Goal: Check status: Check status

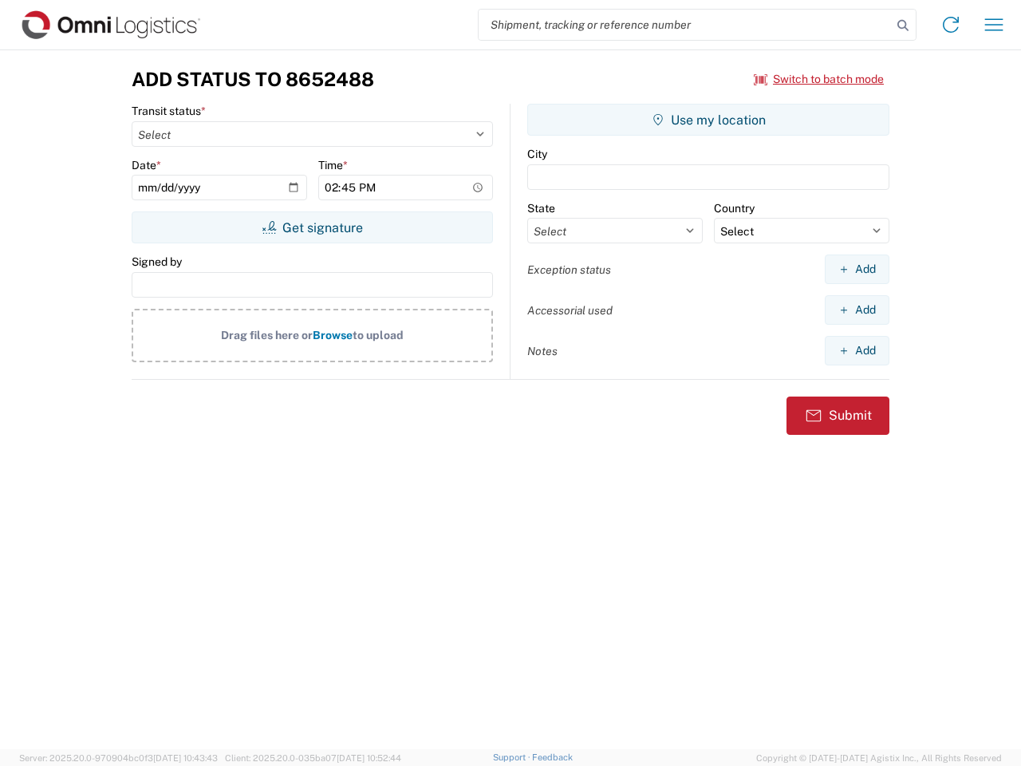
click at [685, 25] on input "search" at bounding box center [684, 25] width 413 height 30
click at [903, 26] on icon at bounding box center [903, 25] width 22 height 22
click at [951, 25] on icon at bounding box center [951, 25] width 26 height 26
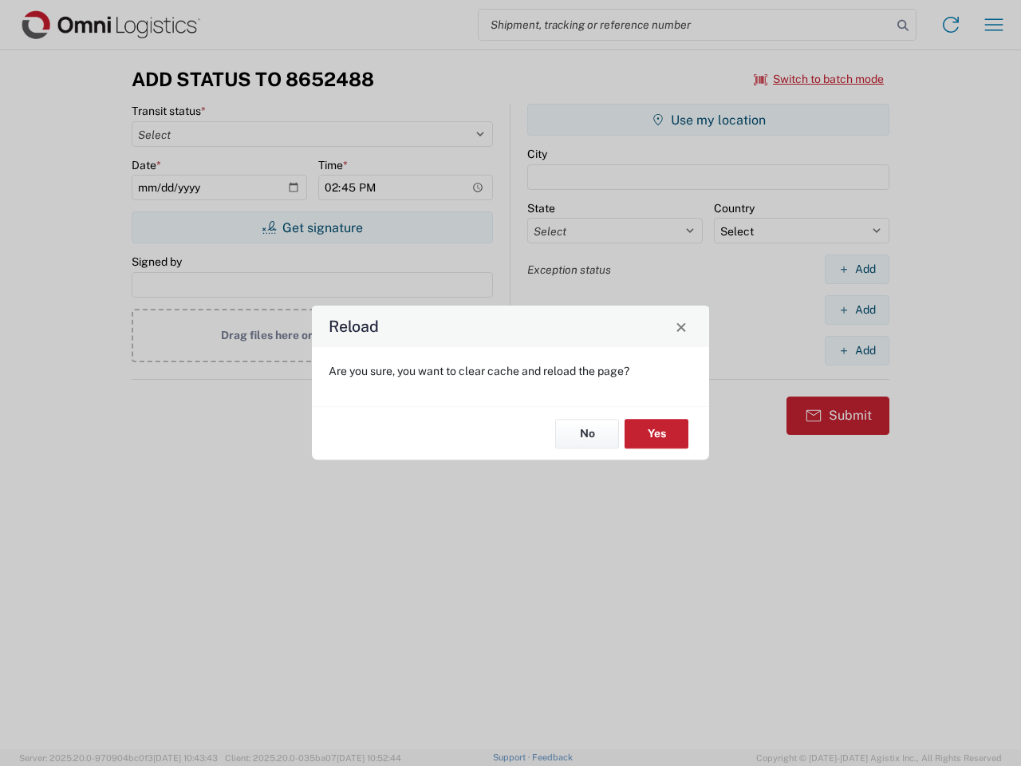
click at [819, 79] on div "Reload Are you sure, you want to clear cache and reload the page? No Yes" at bounding box center [510, 383] width 1021 height 766
click at [312, 227] on div "Reload Are you sure, you want to clear cache and reload the page? No Yes" at bounding box center [510, 383] width 1021 height 766
click at [708, 120] on div "Reload Are you sure, you want to clear cache and reload the page? No Yes" at bounding box center [510, 383] width 1021 height 766
click at [856, 269] on div "Reload Are you sure, you want to clear cache and reload the page? No Yes" at bounding box center [510, 383] width 1021 height 766
click at [856, 309] on div "Reload Are you sure, you want to clear cache and reload the page? No Yes" at bounding box center [510, 383] width 1021 height 766
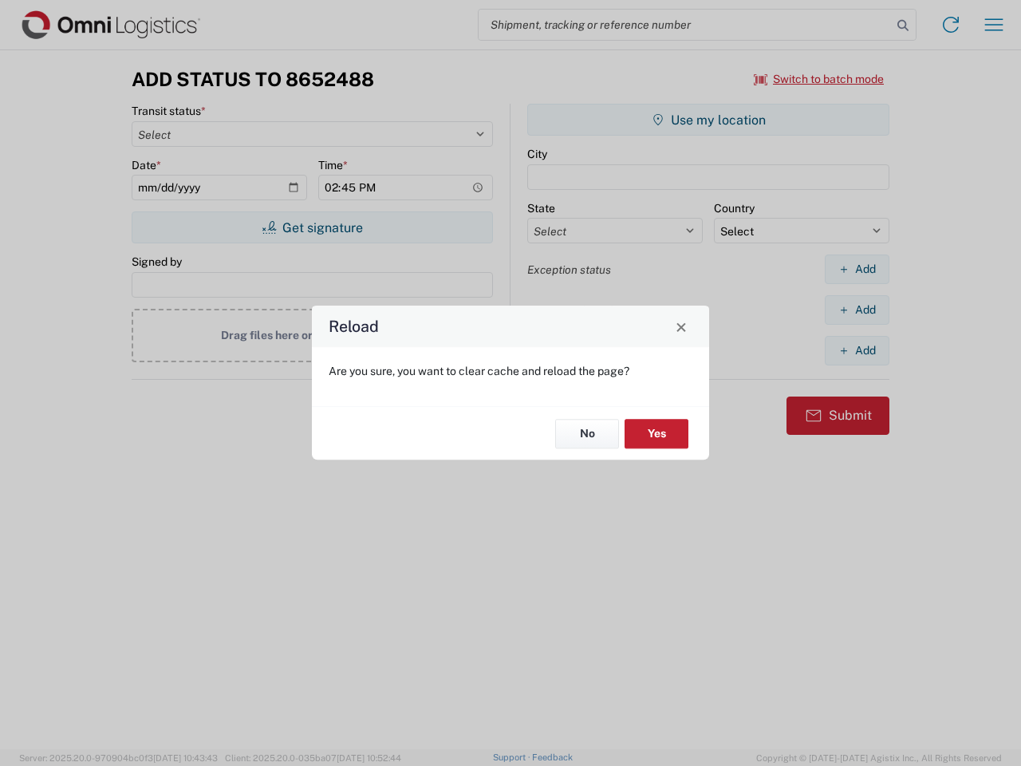
click at [856, 350] on div "Reload Are you sure, you want to clear cache and reload the page? No Yes" at bounding box center [510, 383] width 1021 height 766
